Goal: Navigation & Orientation: Understand site structure

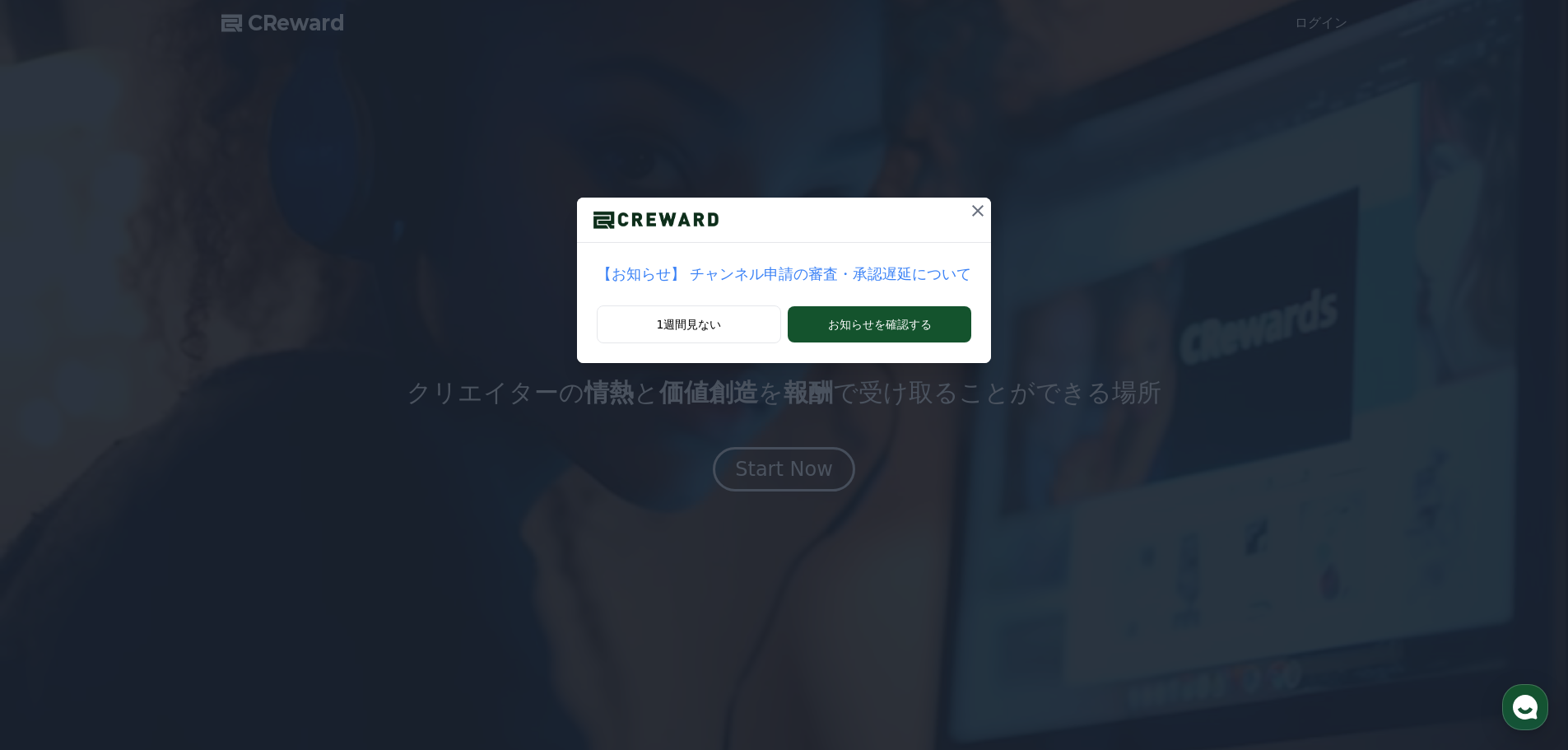
click at [968, 208] on icon at bounding box center [977, 211] width 20 height 20
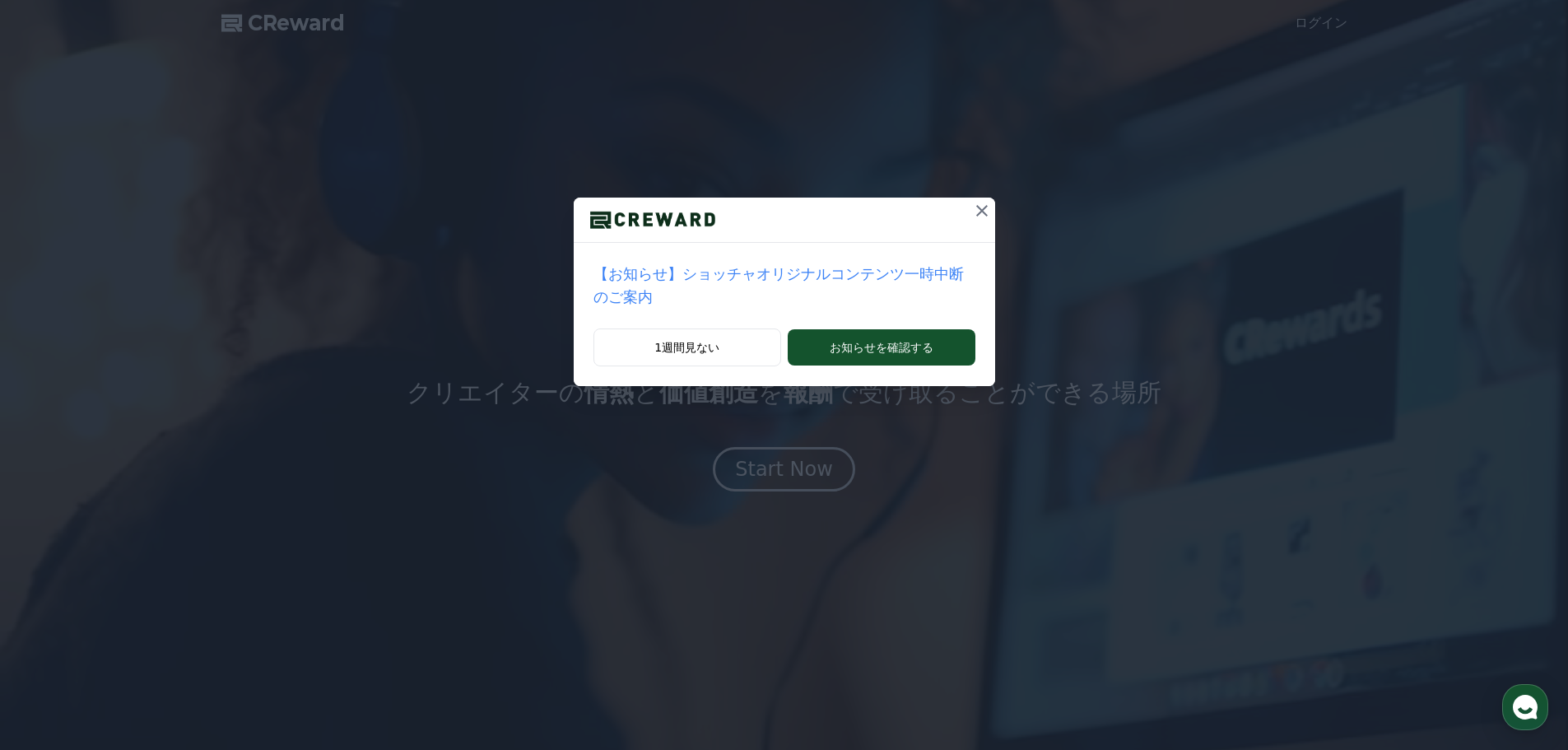
click at [973, 204] on icon at bounding box center [982, 211] width 20 height 20
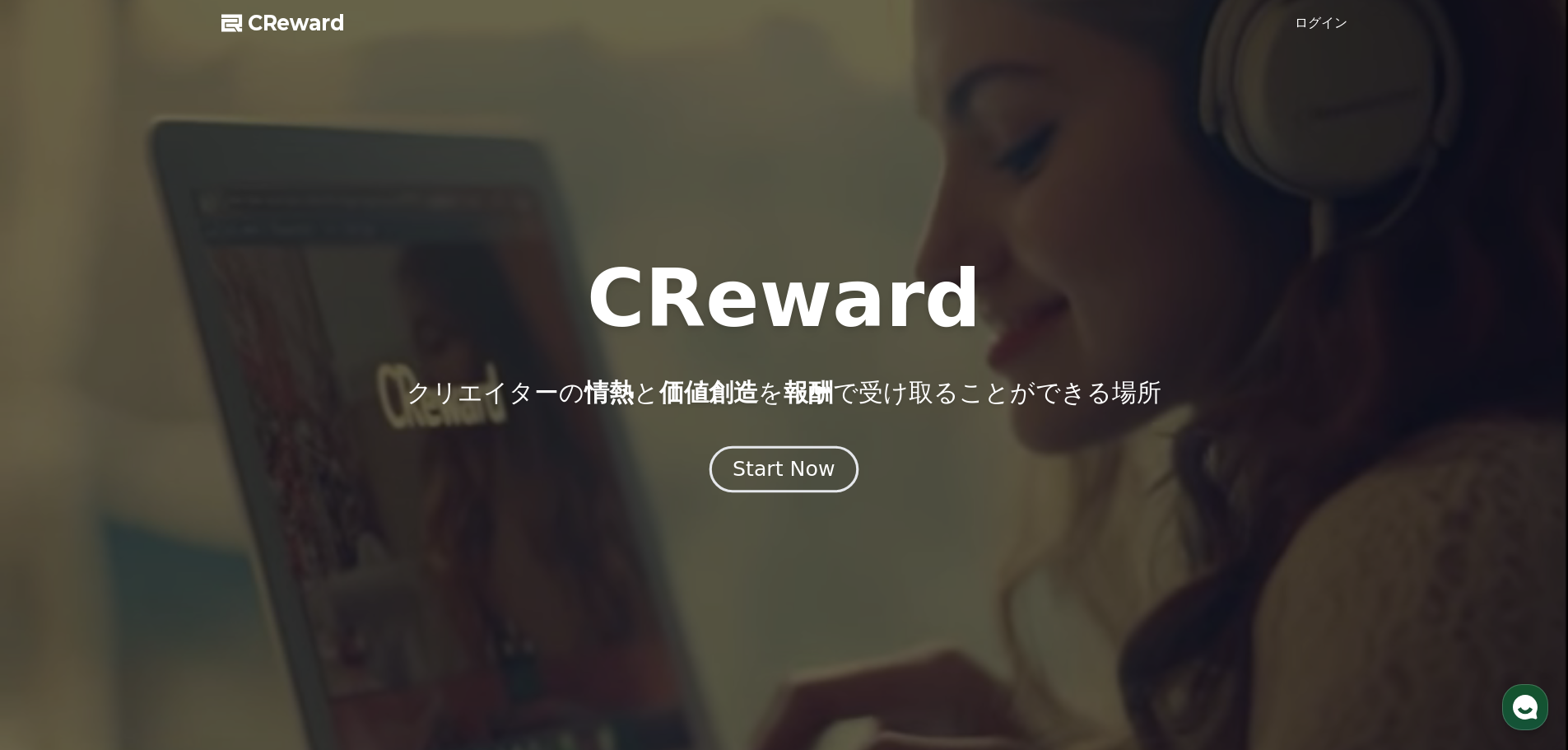
click at [783, 454] on button "Start Now" at bounding box center [784, 469] width 149 height 47
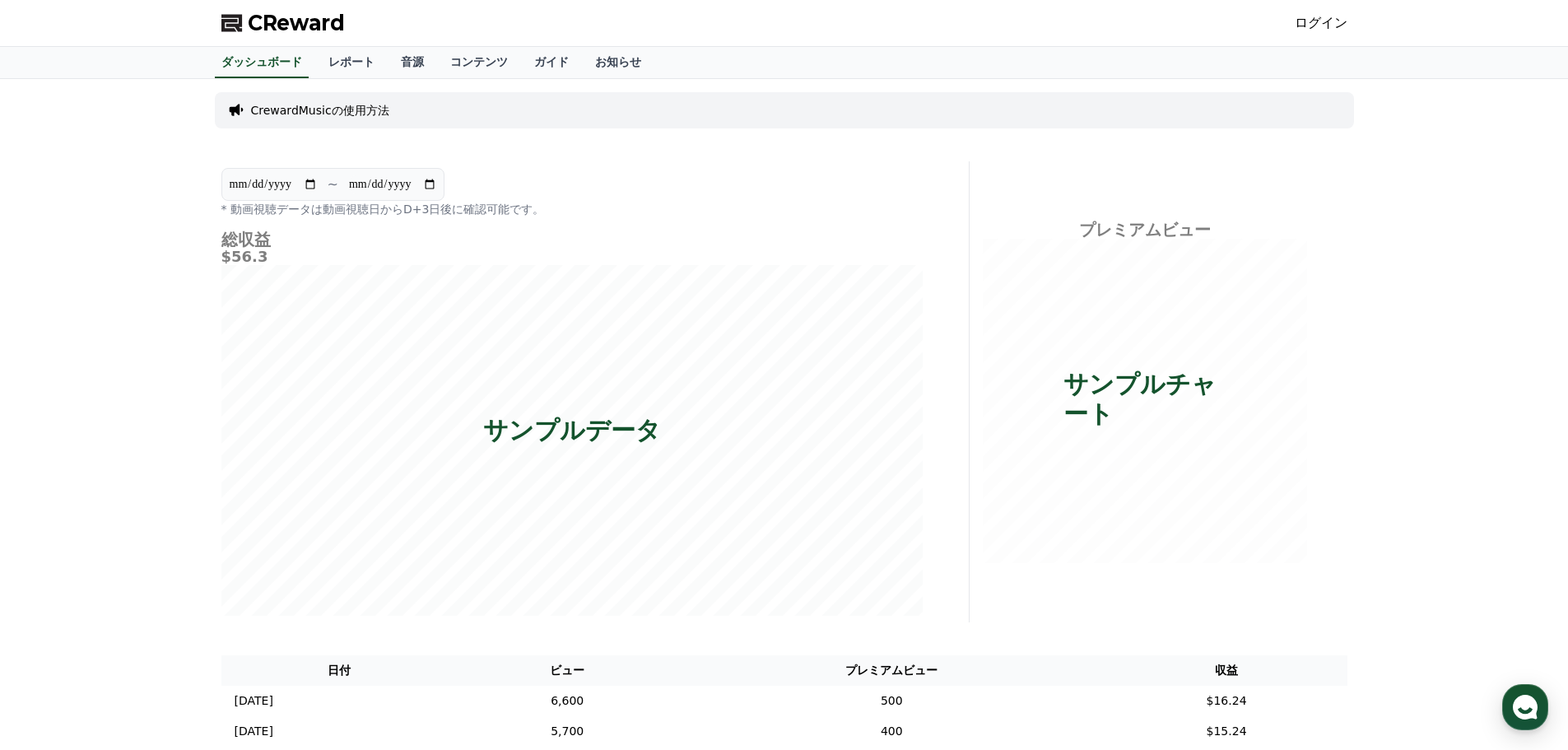
click at [1345, 13] on link "ログイン" at bounding box center [1321, 23] width 53 height 20
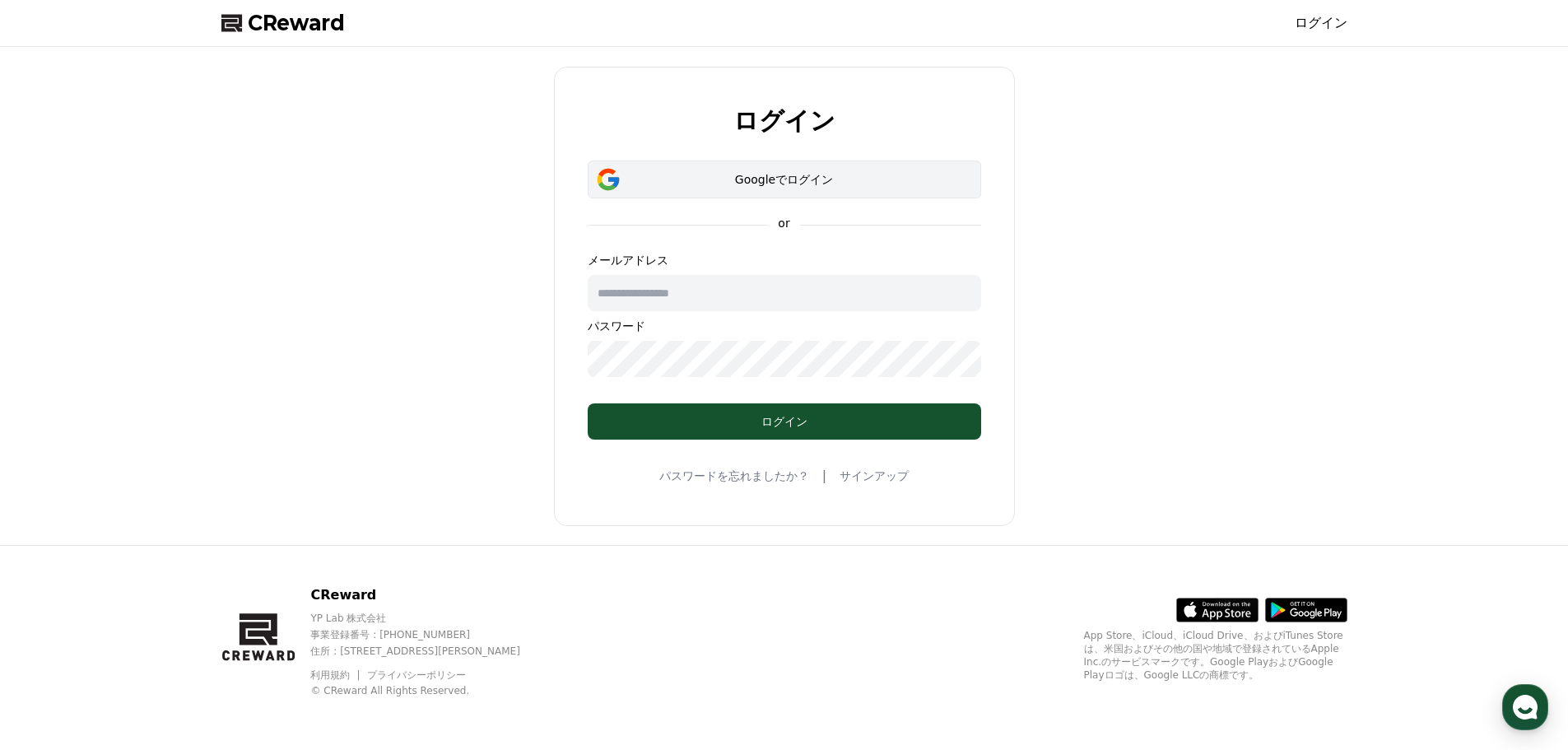
click at [742, 186] on div "Googleでログイン" at bounding box center [784, 179] width 346 height 16
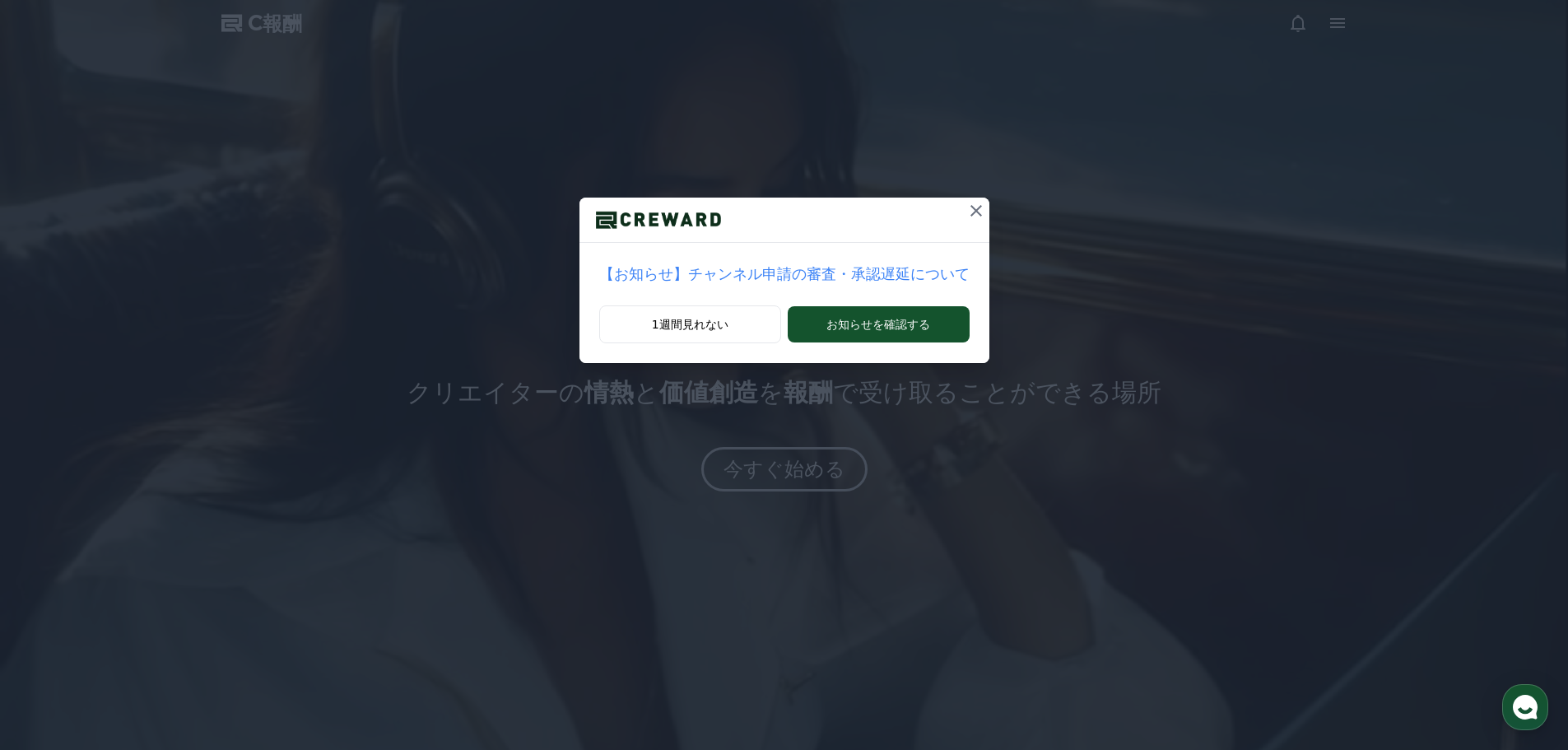
click at [967, 216] on icon at bounding box center [976, 211] width 20 height 20
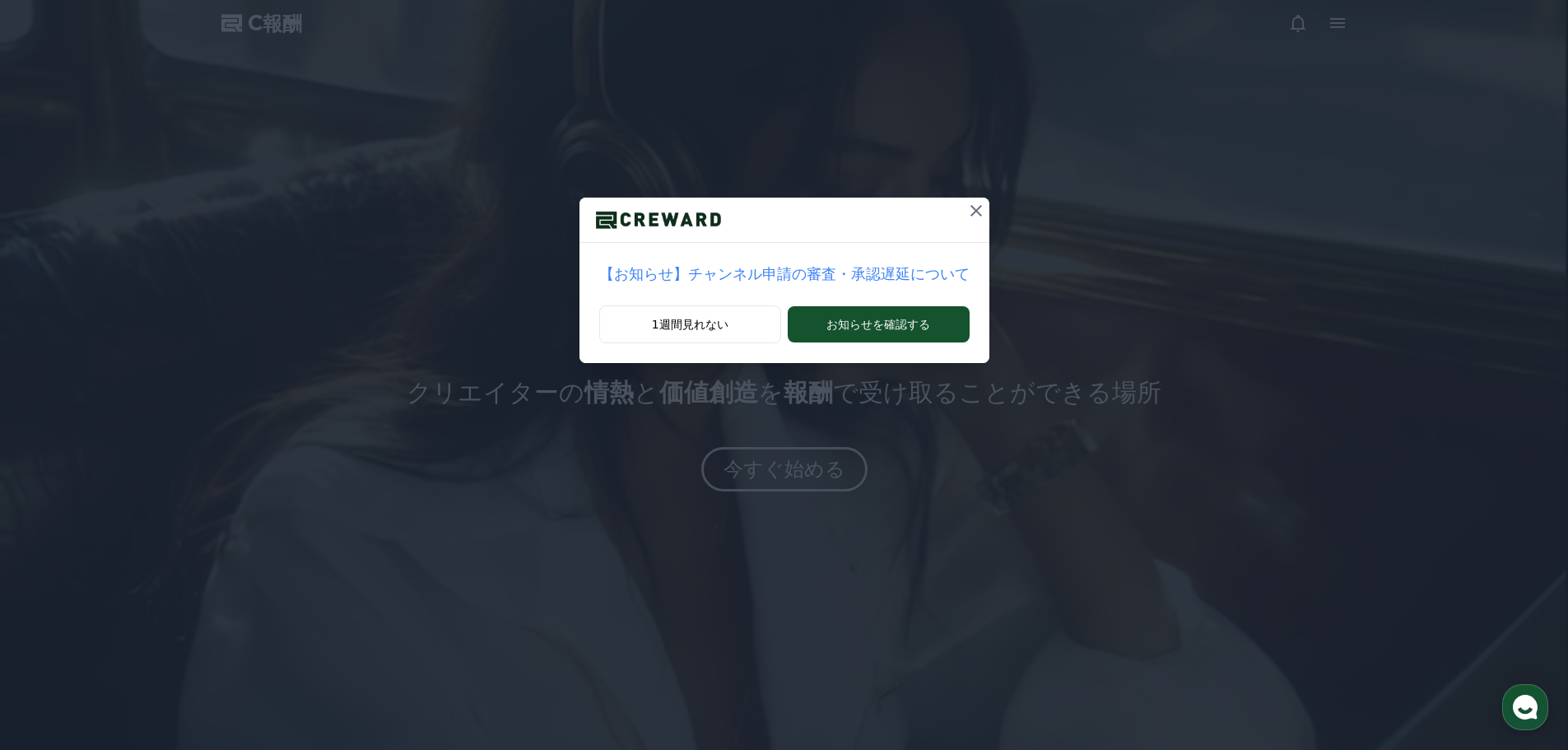
click at [967, 213] on icon at bounding box center [976, 211] width 20 height 20
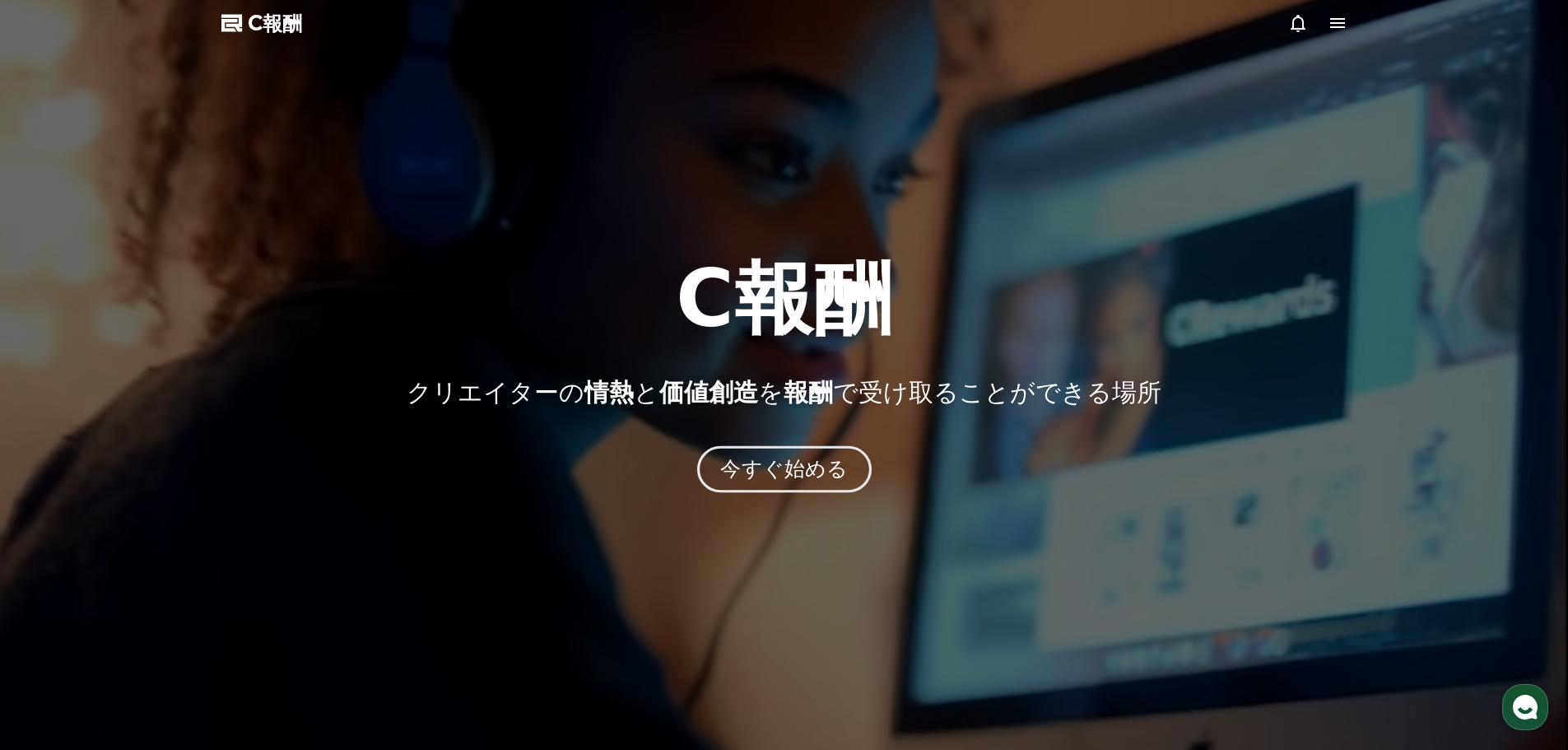
click at [779, 476] on font "今すぐ始める" at bounding box center [784, 468] width 128 height 24
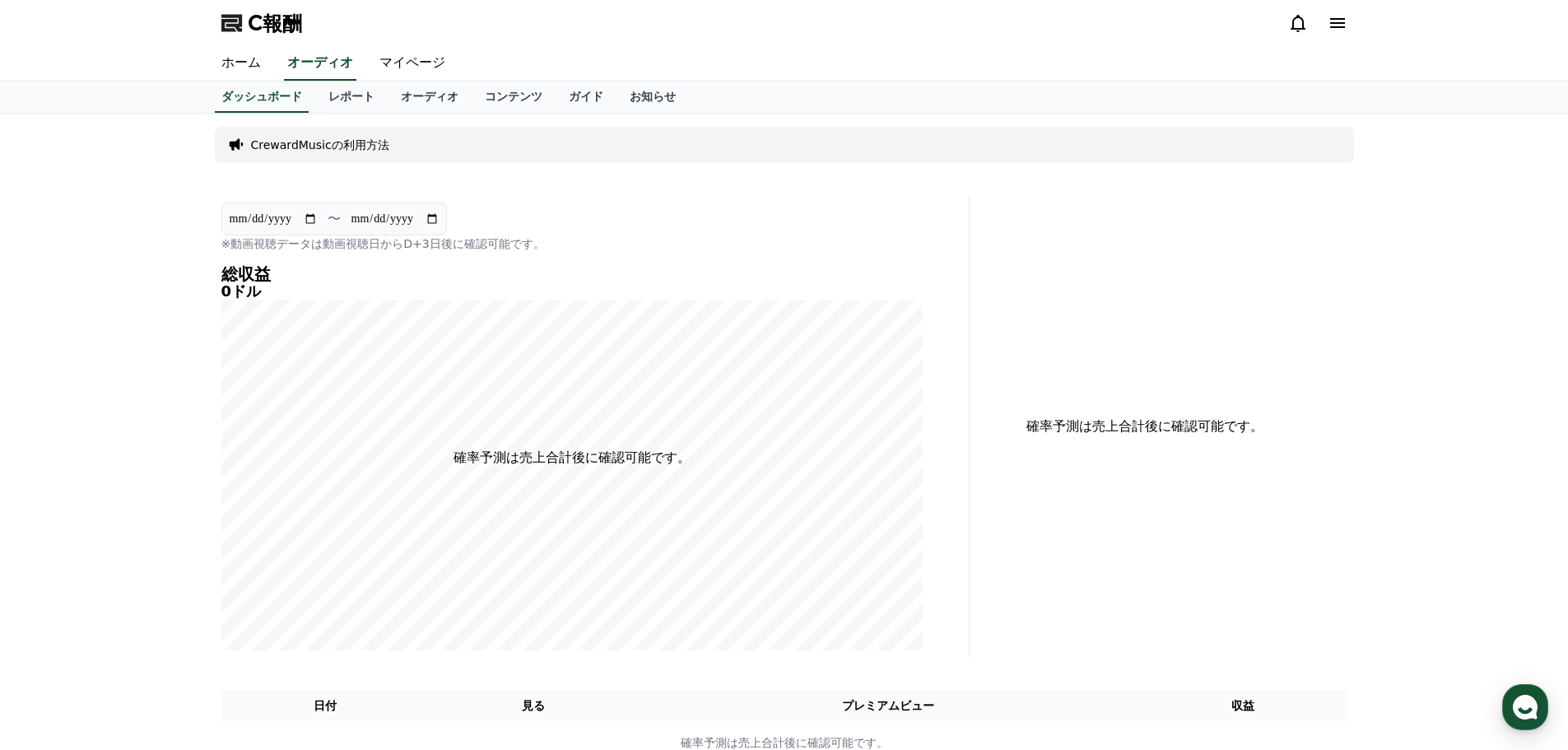
click at [399, 144] on div "CrewardMusicの利用方法" at bounding box center [784, 145] width 1140 height 36
click at [233, 63] on font "ホーム" at bounding box center [241, 61] width 40 height 16
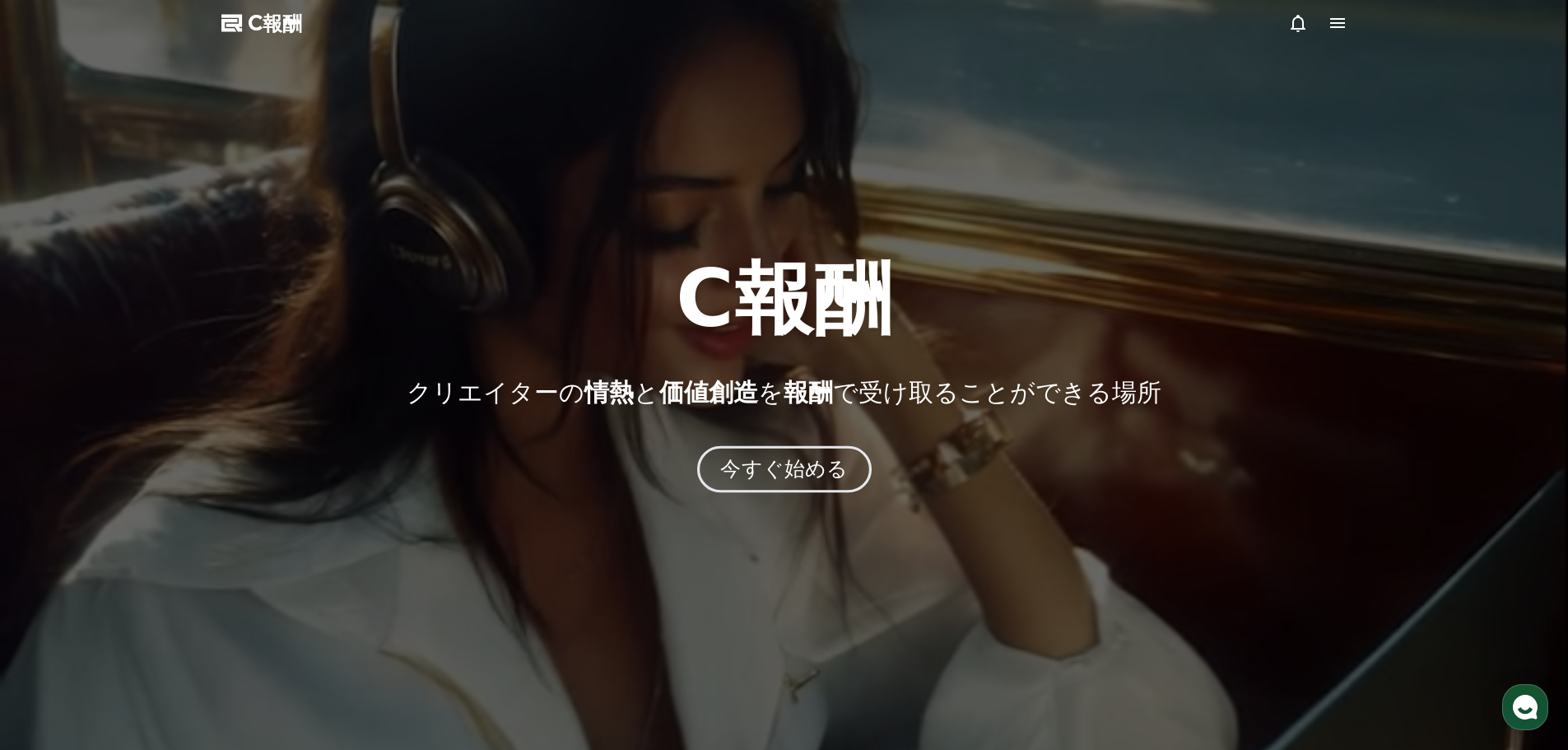
click at [804, 456] on font "今すぐ始める" at bounding box center [784, 468] width 128 height 24
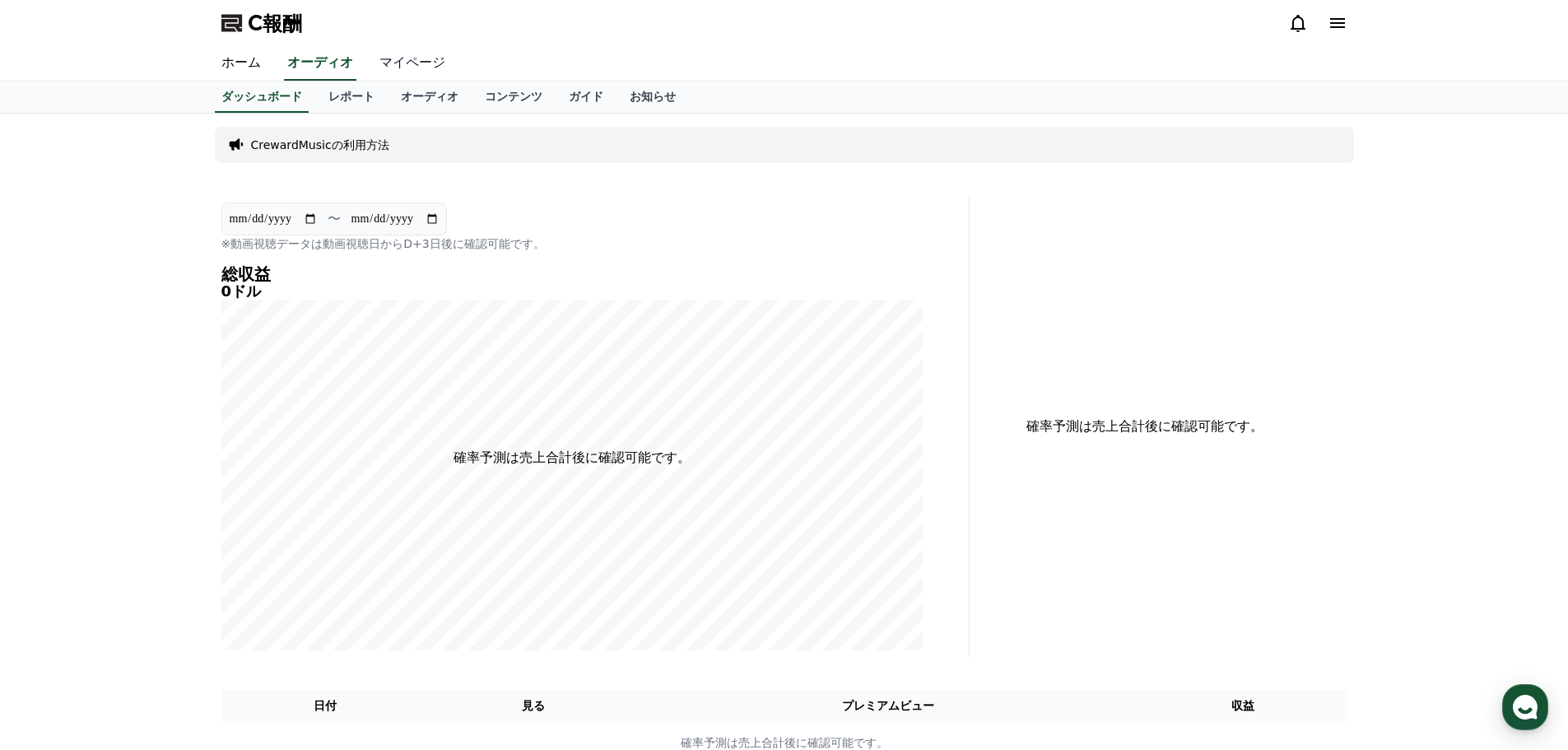
click at [382, 51] on link "マイページ" at bounding box center [413, 63] width 93 height 35
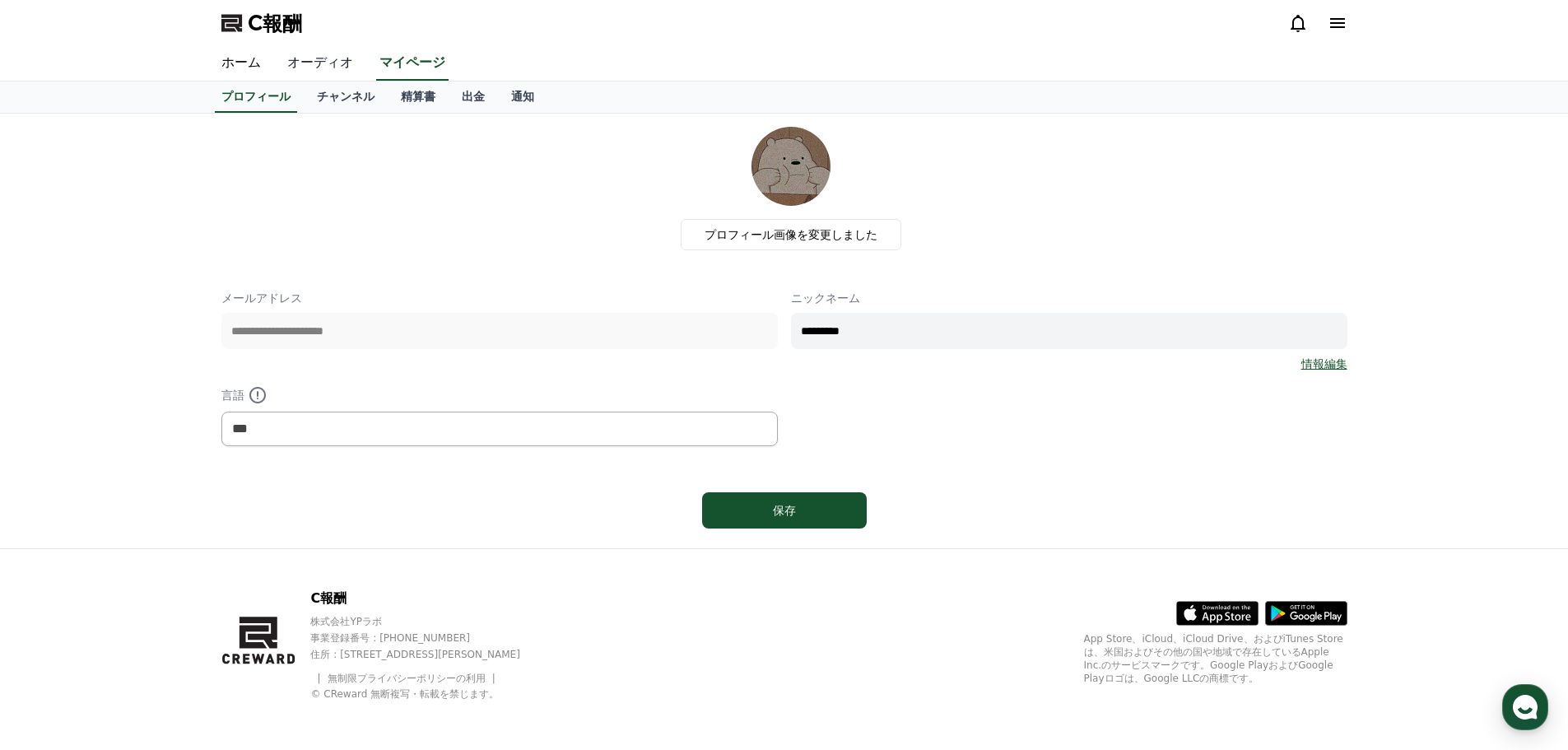
click at [329, 60] on link "オーディオ" at bounding box center [320, 63] width 93 height 35
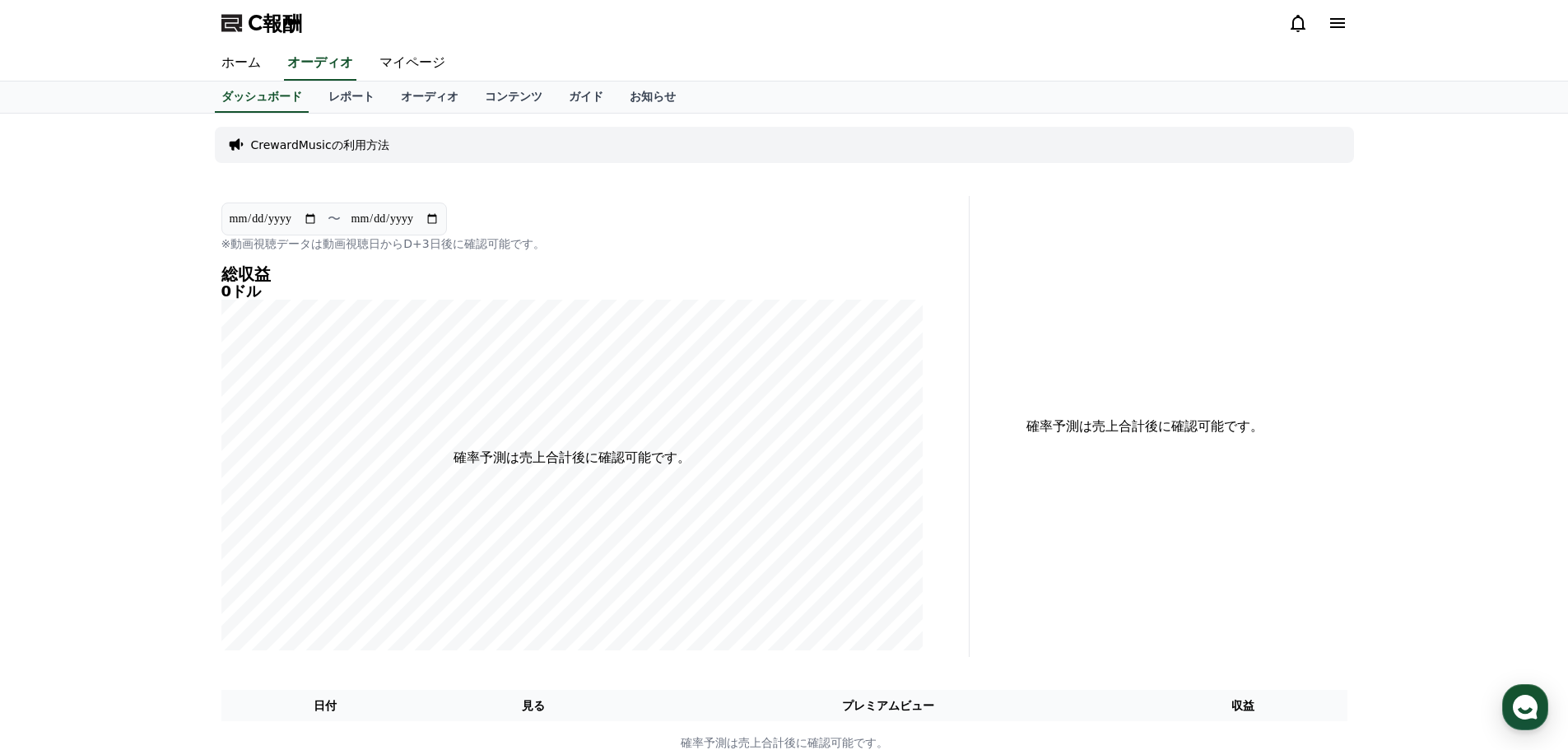
click at [1338, 17] on icon at bounding box center [1337, 23] width 20 height 20
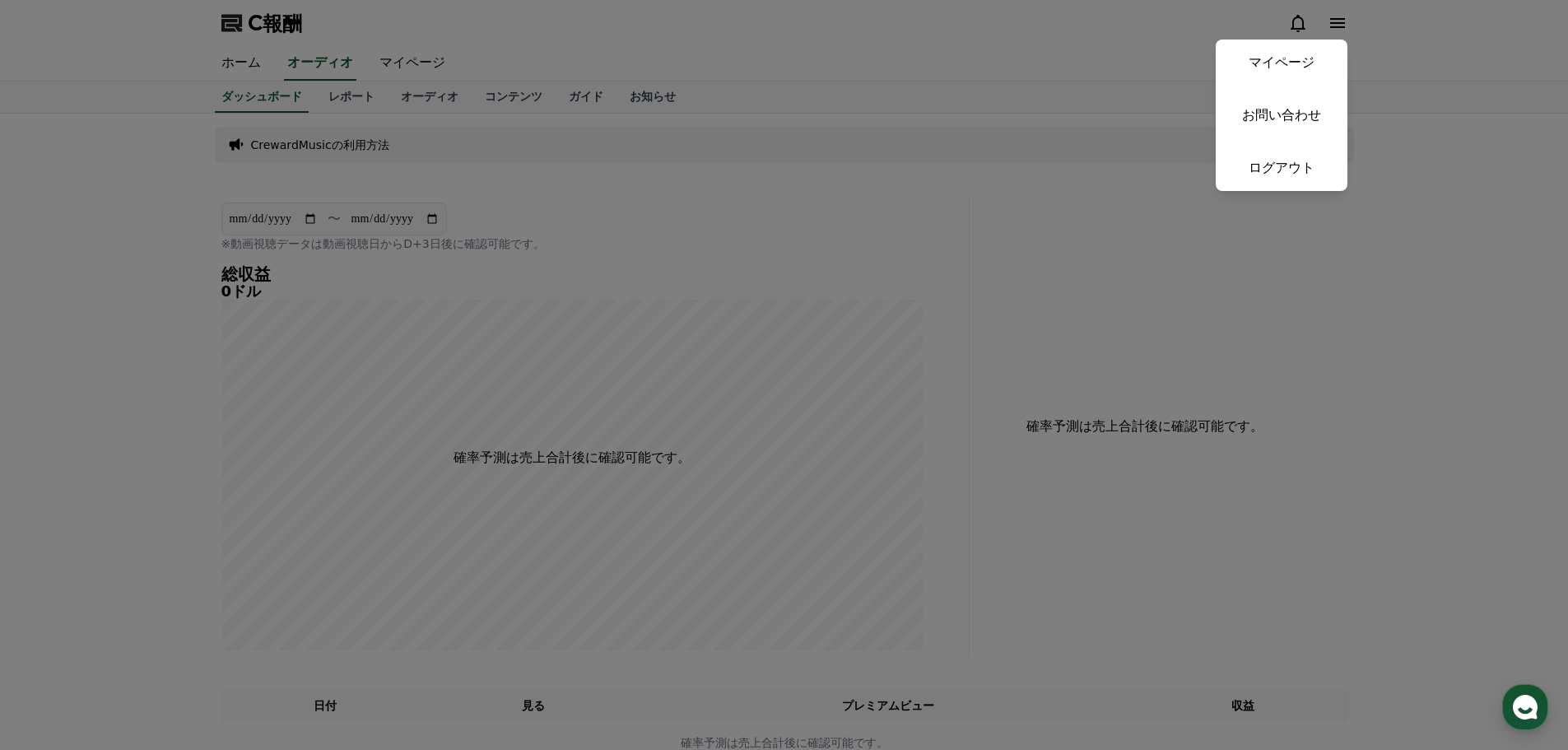
click at [1338, 18] on button "近い" at bounding box center [784, 375] width 1568 height 750
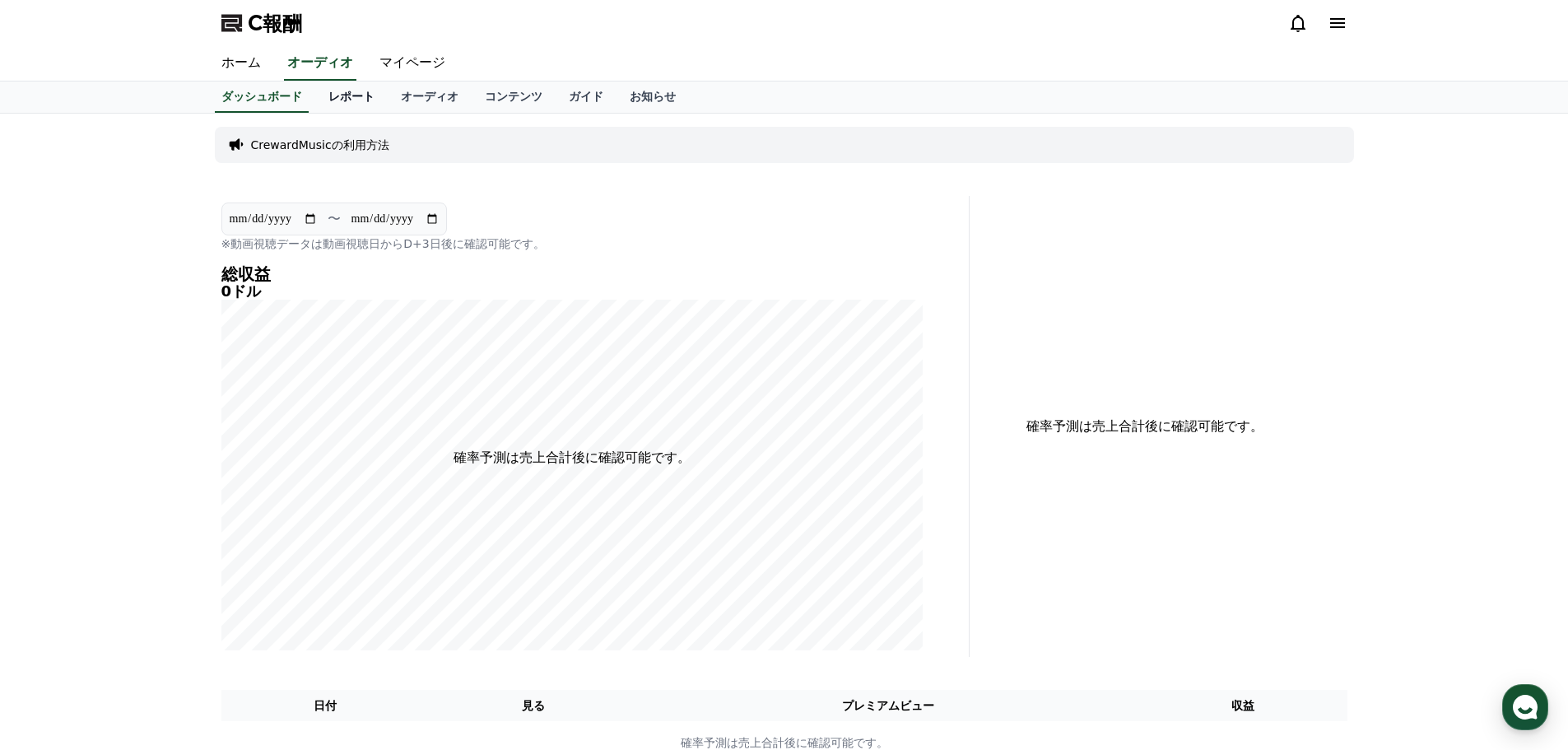
click at [335, 104] on link "レポート" at bounding box center [352, 96] width 73 height 31
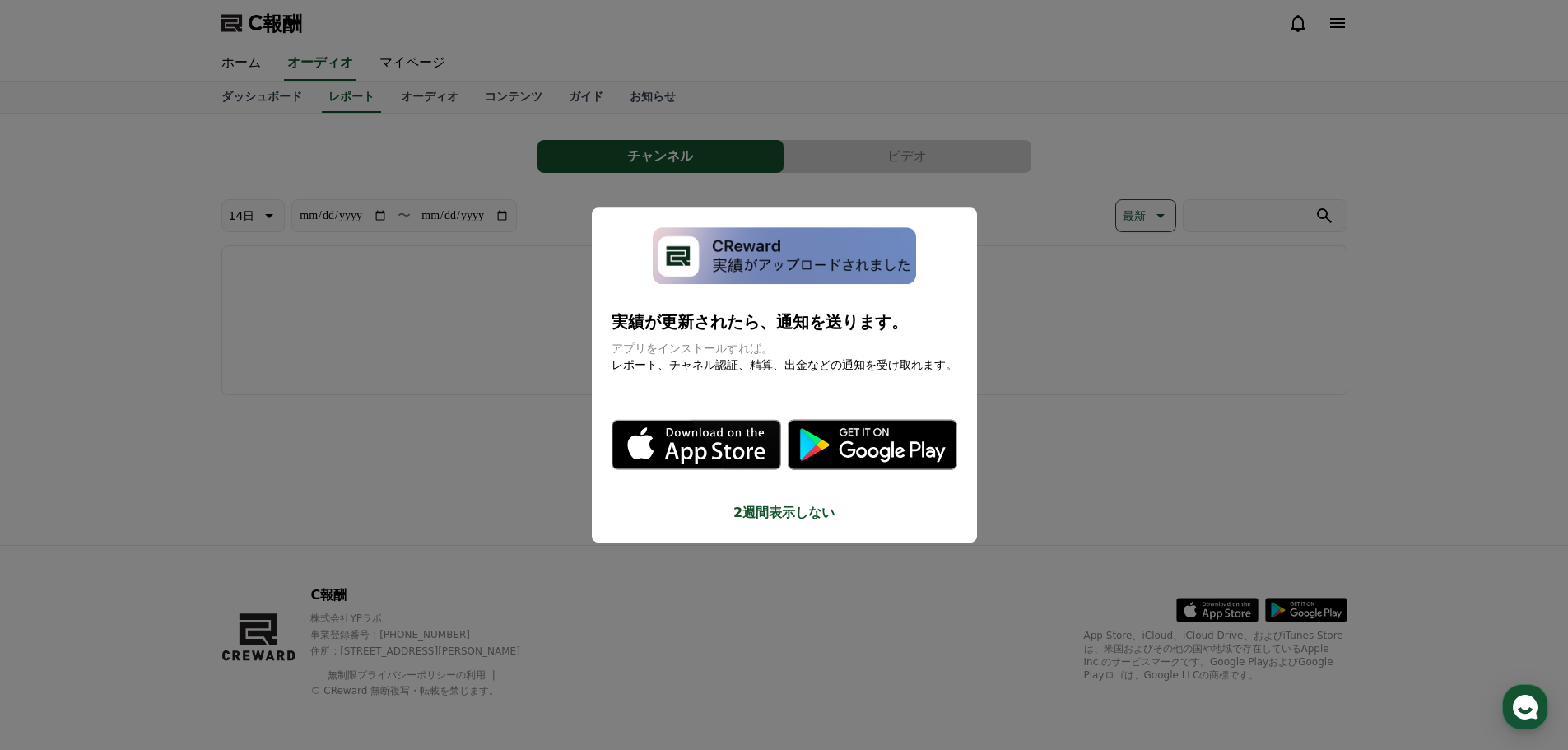
click at [370, 108] on button "モーダルを閉じる" at bounding box center [784, 375] width 1568 height 750
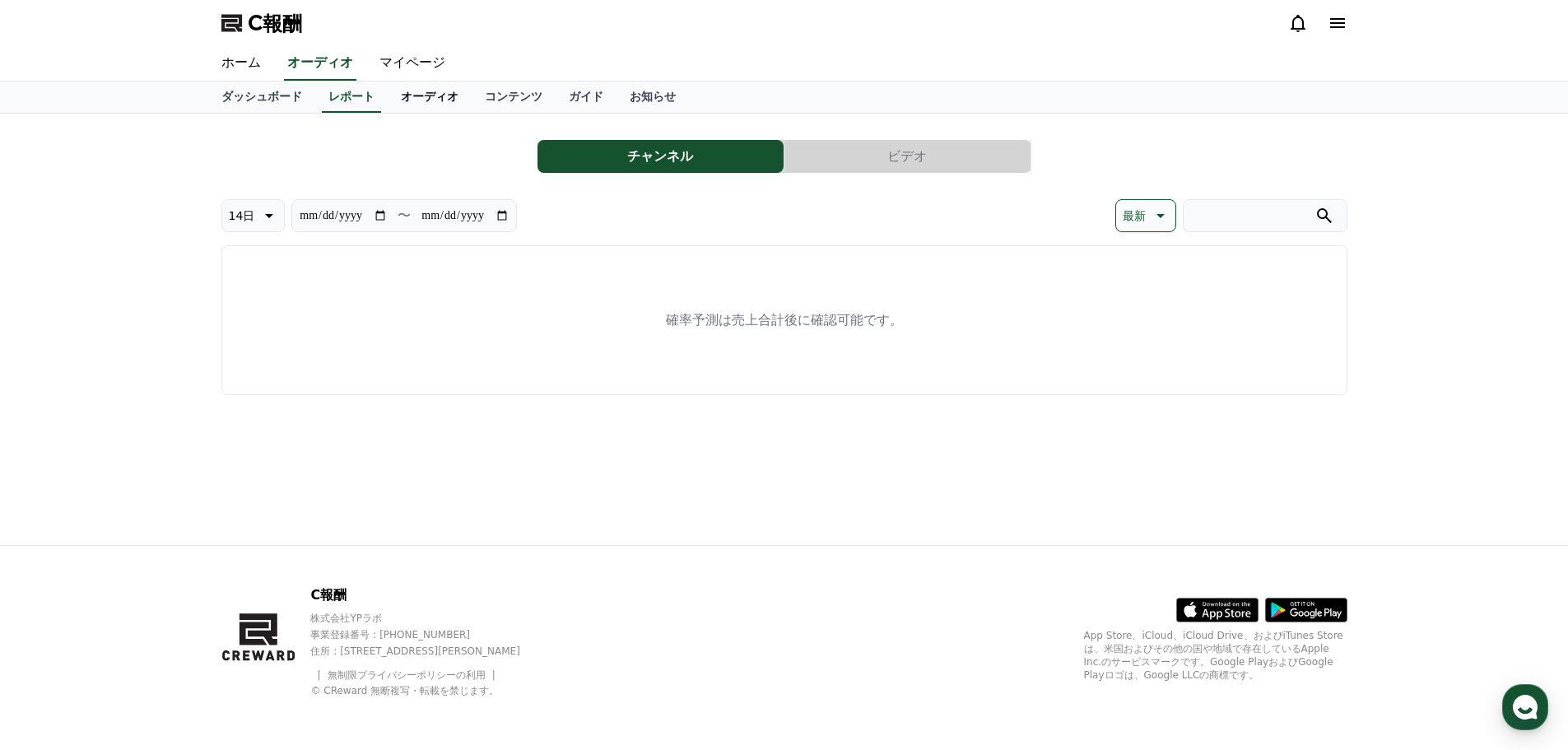
click at [388, 105] on link "オーディオ" at bounding box center [429, 96] width 84 height 31
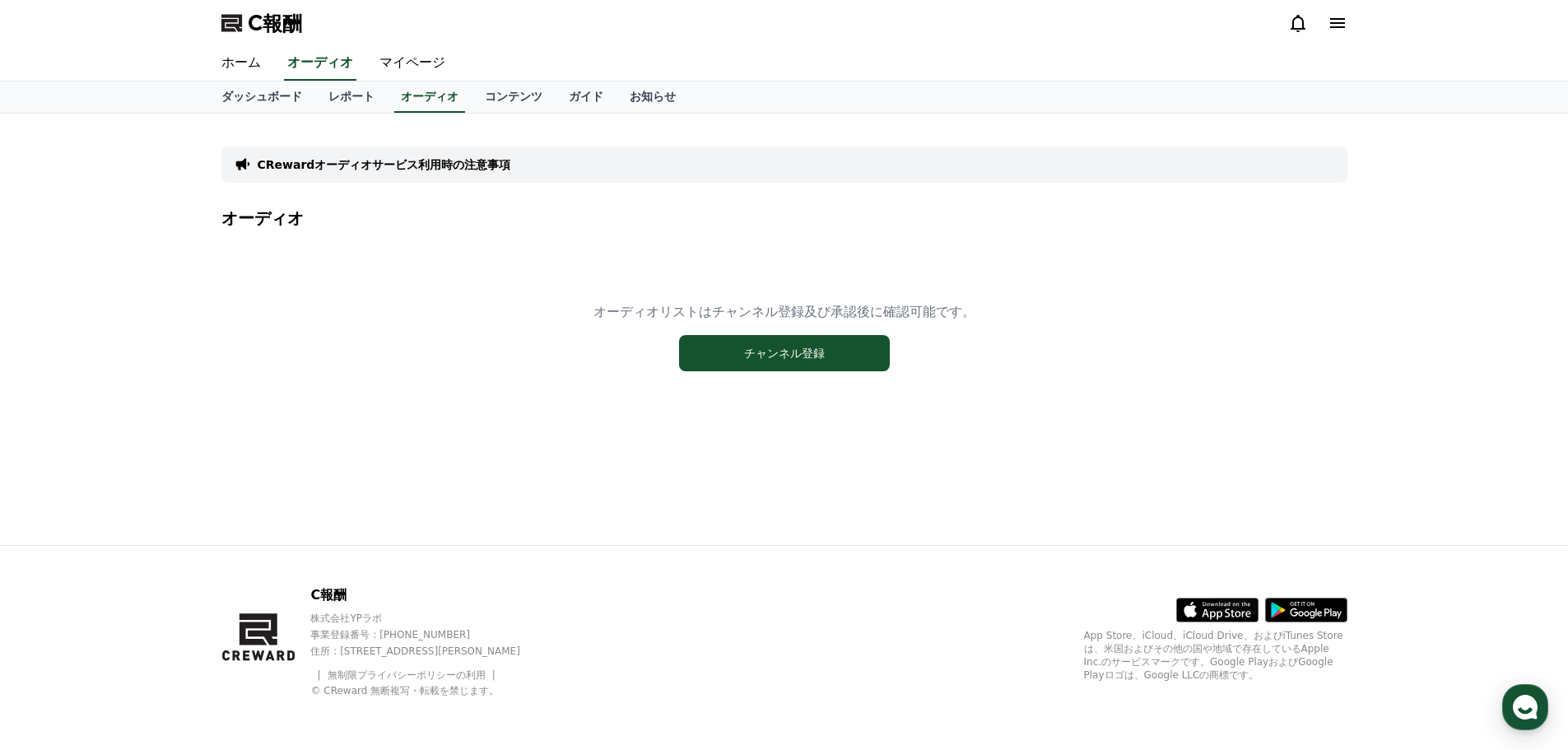
click at [422, 103] on div "ダッシュボード レポート オーディオ コンテンツ ガイド お知らせ" at bounding box center [784, 96] width 1153 height 31
click at [480, 104] on link "コンテンツ" at bounding box center [513, 96] width 84 height 31
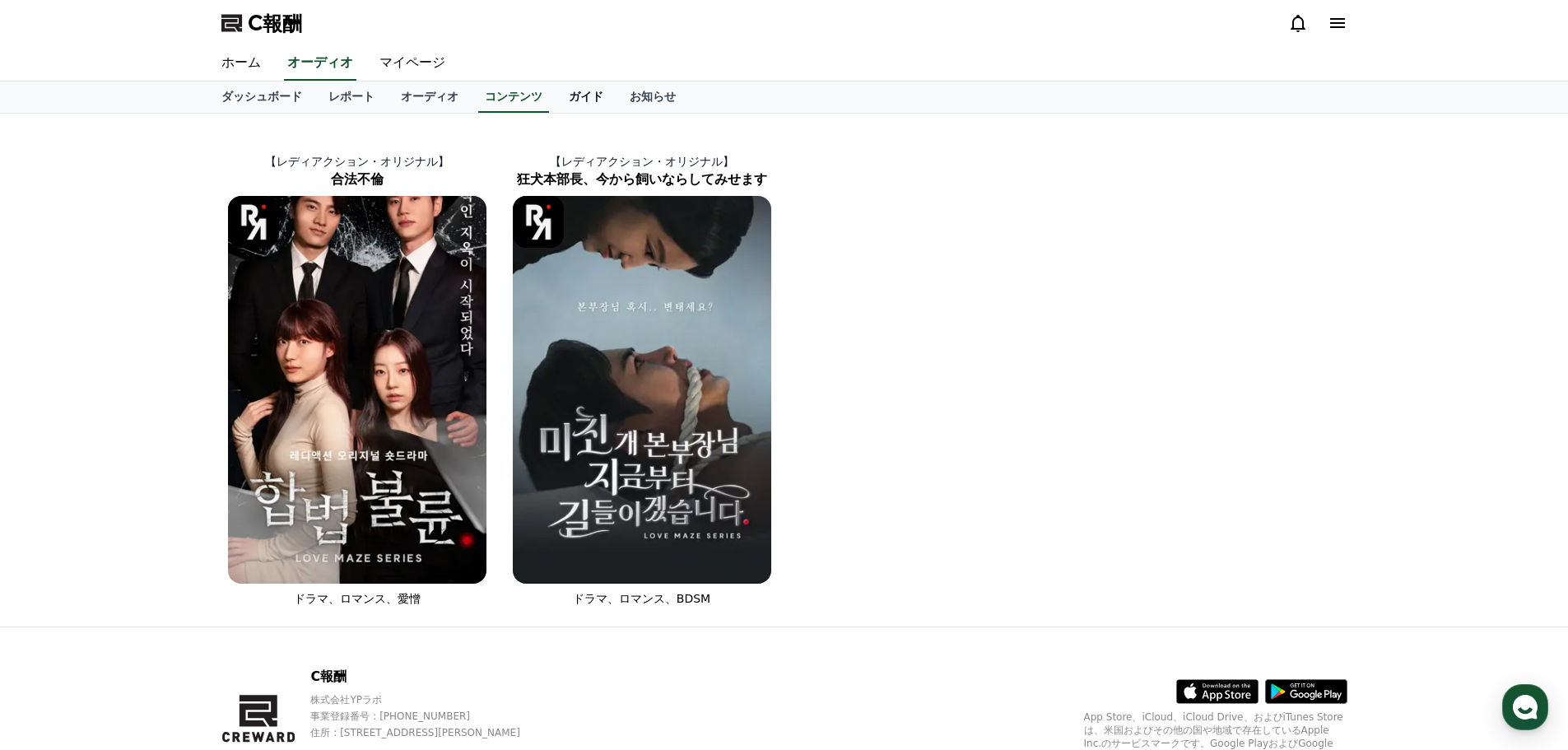
click at [556, 95] on link "ガイド" at bounding box center [586, 96] width 60 height 31
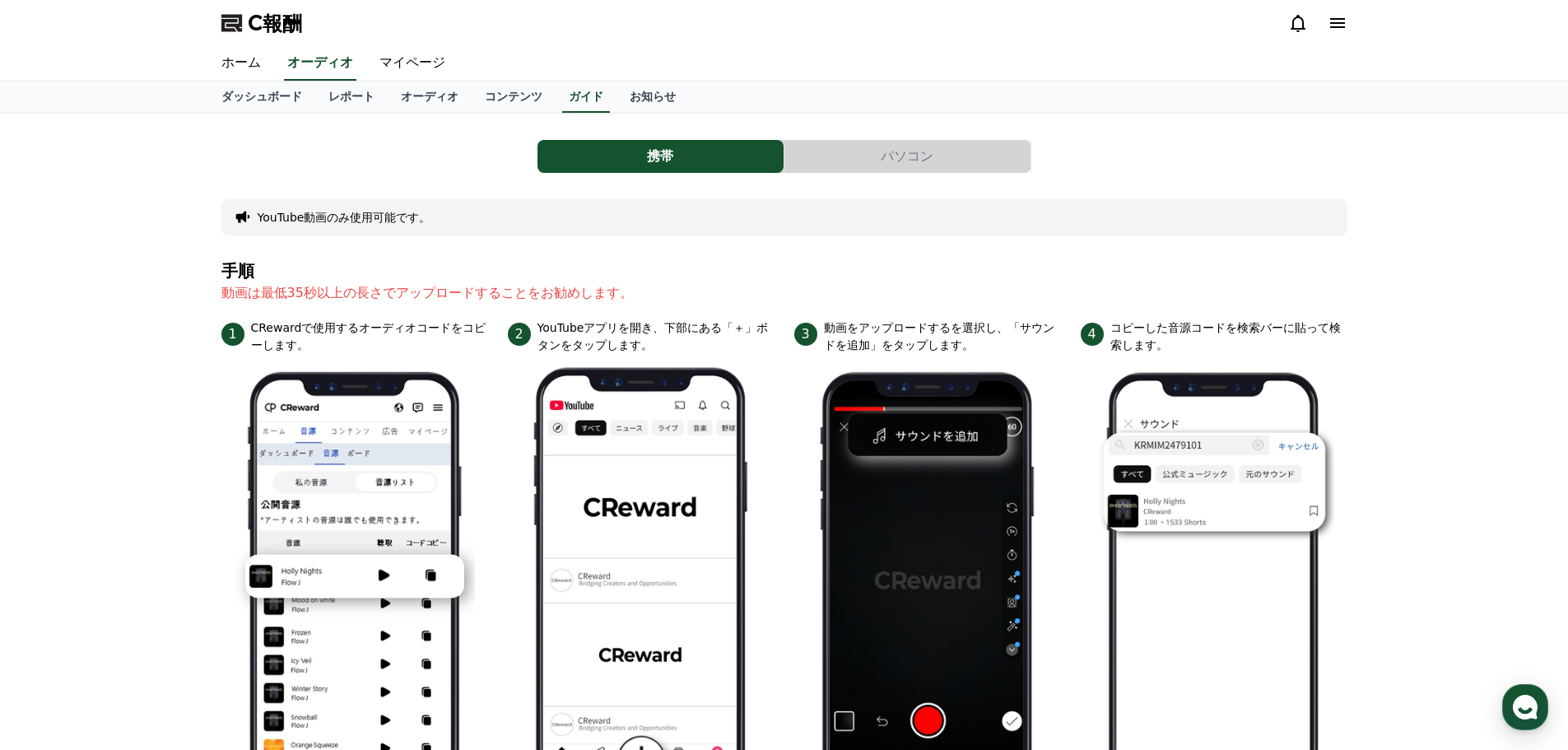
click at [258, 23] on font "C報酬" at bounding box center [274, 23] width 54 height 23
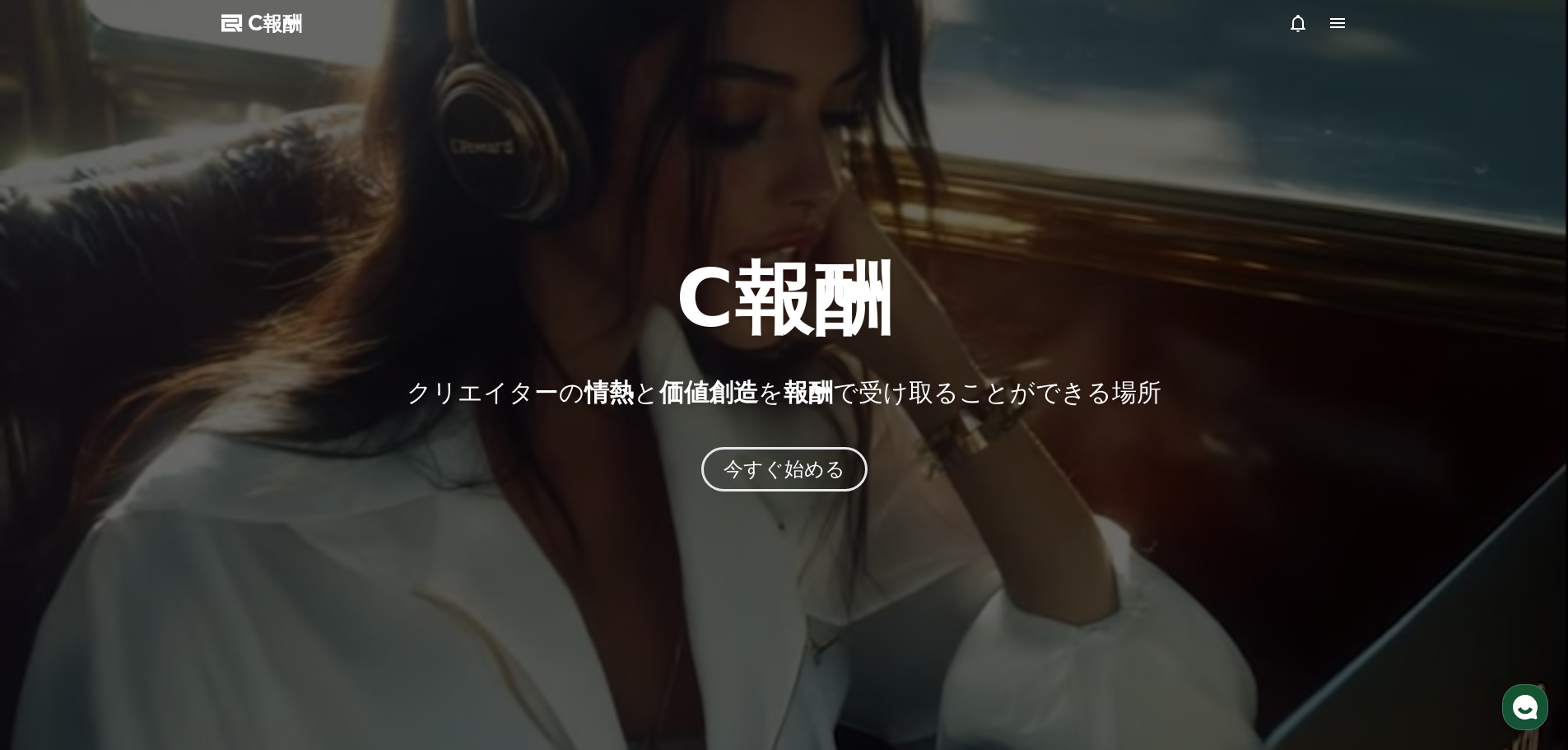
click at [1304, 16] on icon at bounding box center [1298, 23] width 20 height 20
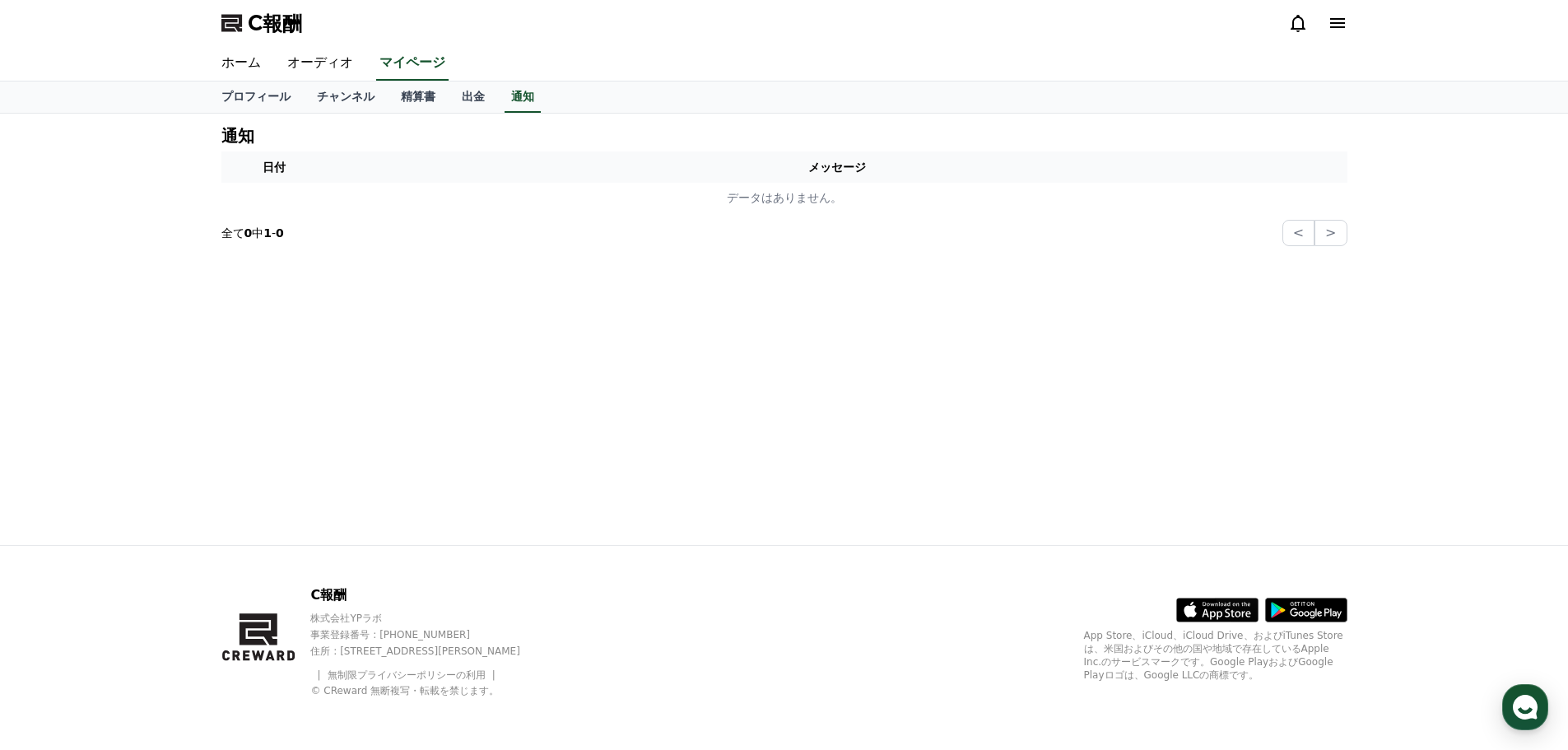
drag, startPoint x: 1278, startPoint y: 53, endPoint x: 1266, endPoint y: 58, distance: 13.0
